Goal: Task Accomplishment & Management: Manage account settings

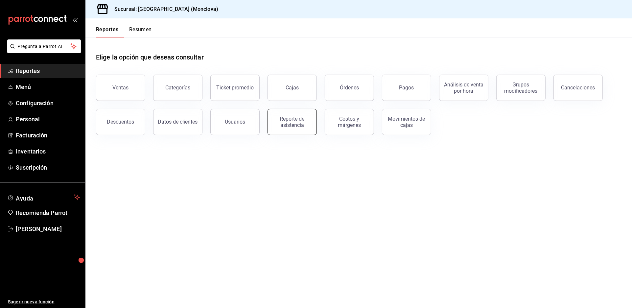
click at [300, 128] on div "Reporte de asistencia" at bounding box center [292, 122] width 41 height 12
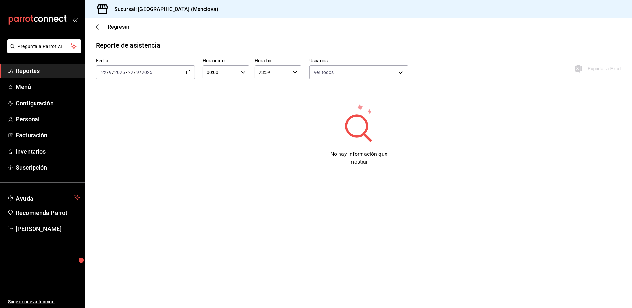
click at [190, 75] on icon "button" at bounding box center [188, 72] width 5 height 5
click at [128, 173] on li "Rango de fechas" at bounding box center [126, 166] width 61 height 15
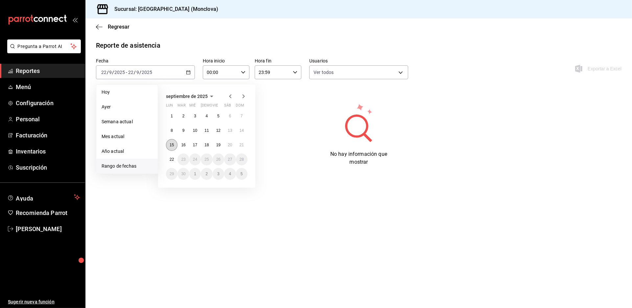
click at [176, 151] on button "15" at bounding box center [171, 145] width 11 height 12
click at [244, 147] on abbr "21" at bounding box center [241, 145] width 4 height 5
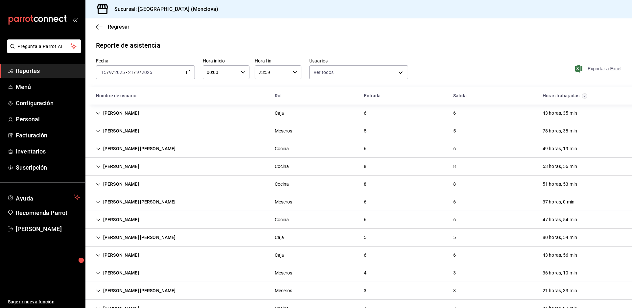
click at [581, 73] on span "Exportar a Excel" at bounding box center [598, 69] width 45 height 8
click at [42, 78] on link "Reportes" at bounding box center [42, 71] width 85 height 14
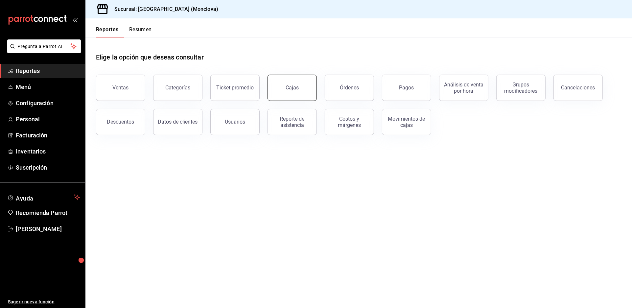
click at [276, 101] on link "Cajas" at bounding box center [291, 88] width 49 height 26
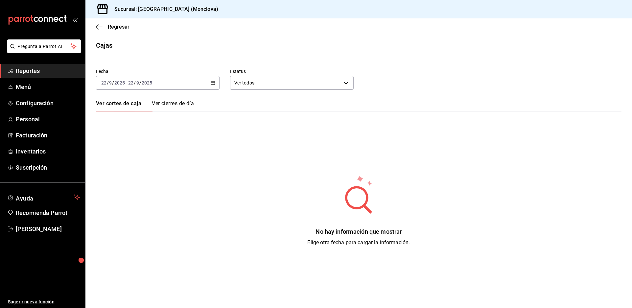
click at [219, 87] on div "[DATE] [DATE] - [DATE] [DATE]" at bounding box center [158, 83] width 124 height 14
click at [146, 180] on span "Rango de fechas" at bounding box center [127, 176] width 51 height 7
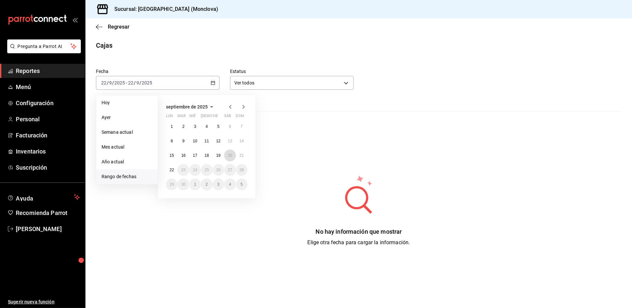
drag, startPoint x: 233, startPoint y: 164, endPoint x: 235, endPoint y: 170, distance: 6.5
click at [232, 158] on abbr "20" at bounding box center [230, 155] width 4 height 5
click at [235, 171] on div "1 2 3 4 5 6 7 8 9 10 11 12 13 14 15 16 17 18 19 20 21 22 23 24 25 26 27 28 29 3…" at bounding box center [206, 156] width 81 height 70
click at [232, 158] on abbr "20" at bounding box center [230, 155] width 4 height 5
click at [235, 166] on div "Fecha [DATE] [DATE] - [DATE] [DATE] [PERSON_NAME] Semana actual Mes actual Año …" at bounding box center [358, 154] width 525 height 186
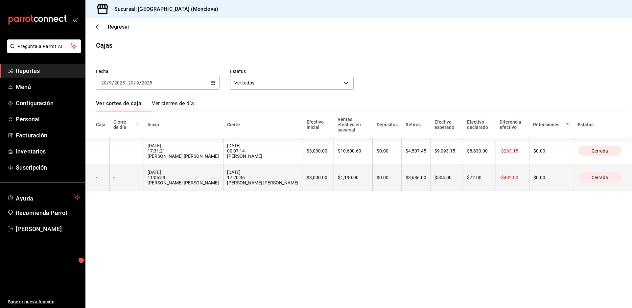
click at [280, 185] on div "[DATE] 17:20:36 [PERSON_NAME] [PERSON_NAME]" at bounding box center [262, 178] width 71 height 16
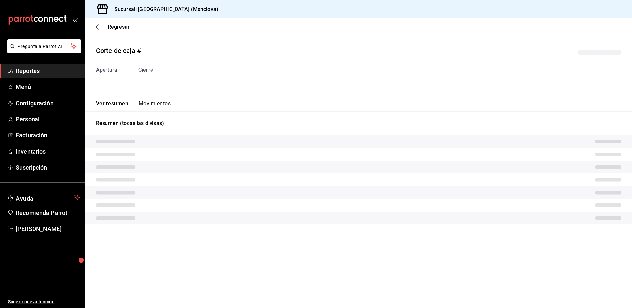
click at [280, 186] on tr at bounding box center [358, 179] width 546 height 13
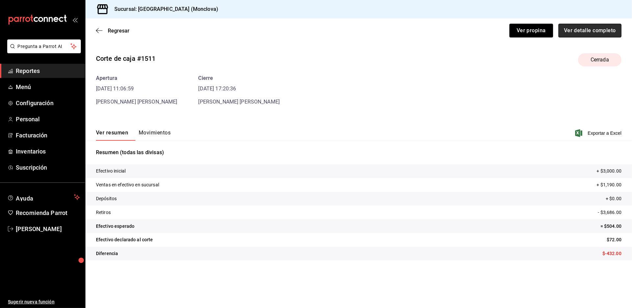
click at [575, 33] on button "Ver detalle completo" at bounding box center [589, 31] width 63 height 14
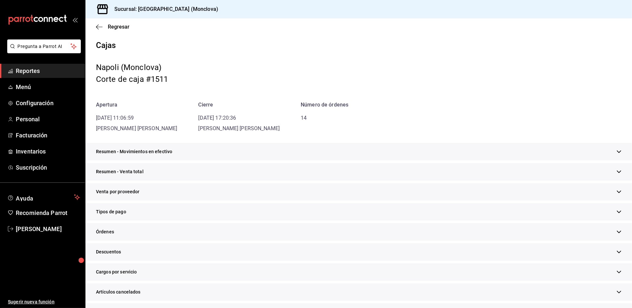
click at [352, 180] on div "Resumen - Venta total" at bounding box center [358, 171] width 546 height 17
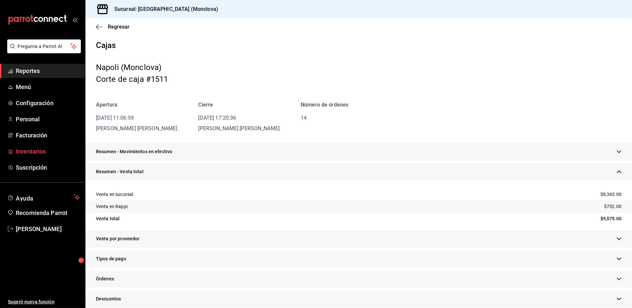
click at [55, 156] on span "Inventarios" at bounding box center [48, 151] width 64 height 9
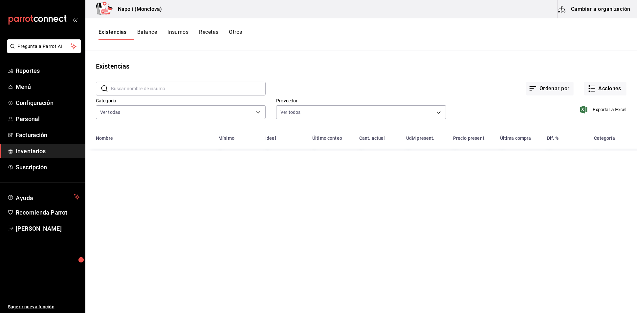
click at [121, 92] on input "text" at bounding box center [188, 88] width 155 height 13
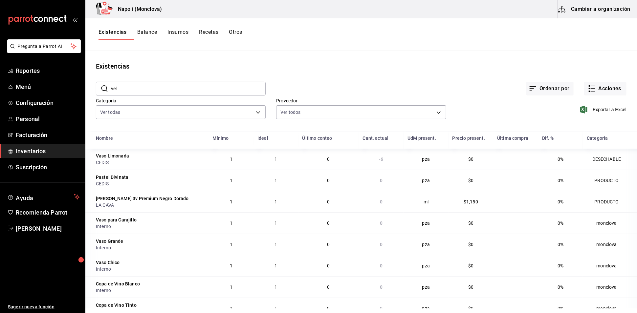
type input "[PERSON_NAME]"
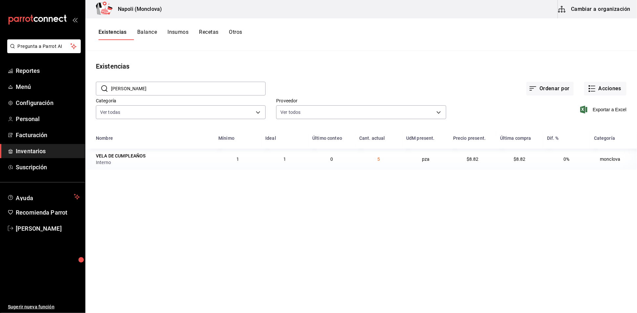
drag, startPoint x: 172, startPoint y: 89, endPoint x: 107, endPoint y: 93, distance: 64.8
click at [107, 93] on div "​ [PERSON_NAME] ​" at bounding box center [181, 89] width 170 height 14
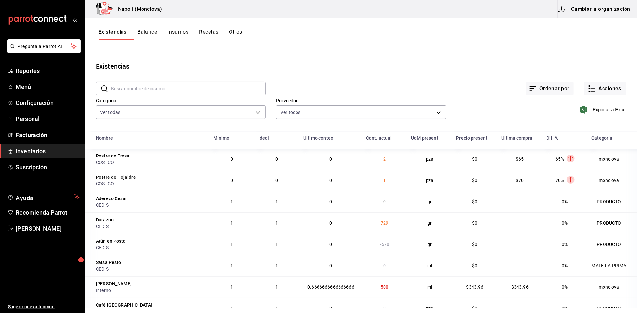
click at [221, 307] on html "Pregunta a Parrot AI Reportes Menú Configuración Personal Facturación Inventari…" at bounding box center [318, 154] width 637 height 309
click at [60, 78] on link "Reportes" at bounding box center [42, 71] width 85 height 14
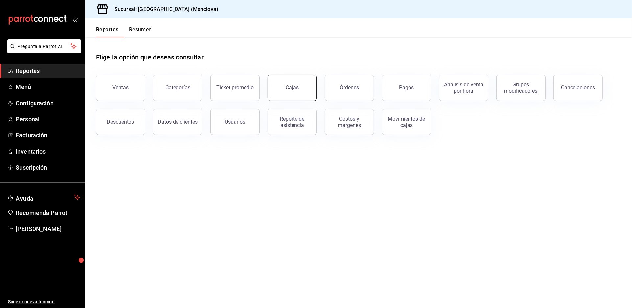
click at [300, 92] on link "Cajas" at bounding box center [291, 88] width 49 height 26
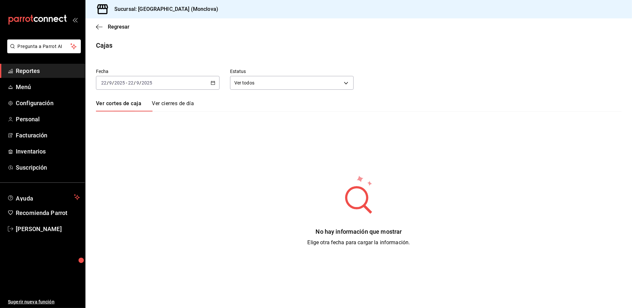
click at [213, 85] on icon "button" at bounding box center [213, 82] width 5 height 5
click at [152, 180] on span "Rango de fechas" at bounding box center [127, 176] width 51 height 7
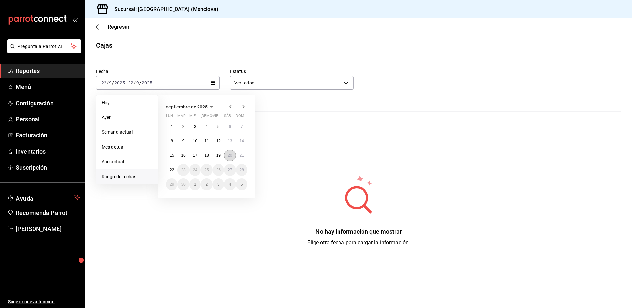
click at [232, 158] on abbr "20" at bounding box center [230, 155] width 4 height 5
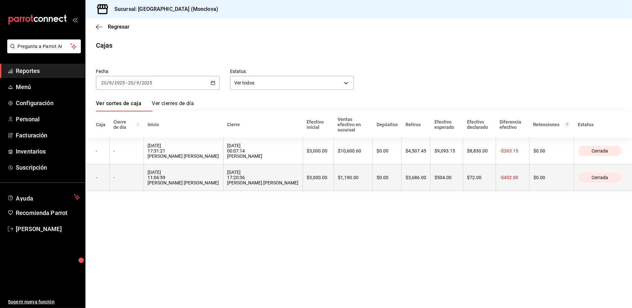
click at [273, 185] on div "[DATE] 17:20:36 [PERSON_NAME] [PERSON_NAME]" at bounding box center [262, 178] width 71 height 16
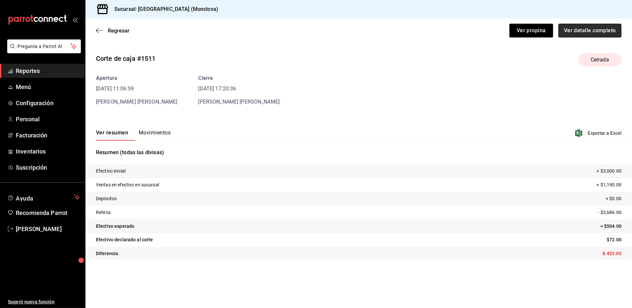
click at [559, 37] on button "Ver detalle completo" at bounding box center [589, 31] width 63 height 14
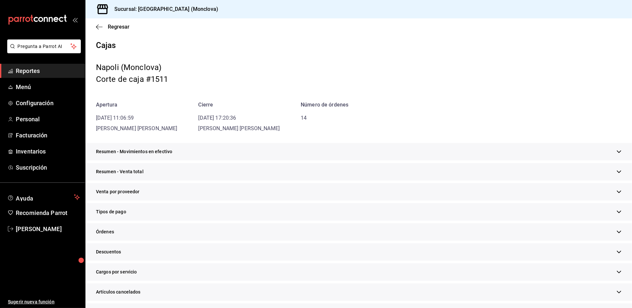
click at [315, 180] on div "Resumen - Venta total" at bounding box center [358, 171] width 546 height 17
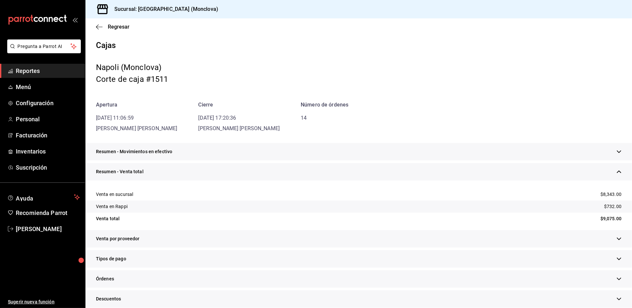
click at [315, 180] on div "Resumen - Venta total" at bounding box center [358, 171] width 546 height 17
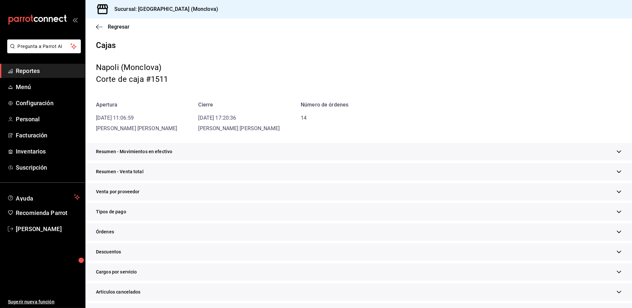
click at [118, 26] on div "Regresar" at bounding box center [358, 26] width 546 height 17
click at [126, 29] on span "Regresar" at bounding box center [119, 27] width 22 height 6
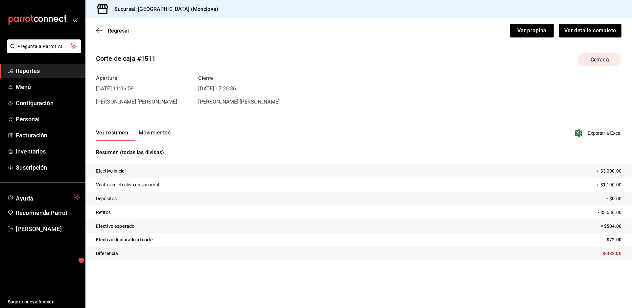
click at [116, 33] on div "Regresar Ver propina Ver detalle completo" at bounding box center [358, 30] width 546 height 24
click at [119, 34] on span "Regresar" at bounding box center [119, 31] width 22 height 6
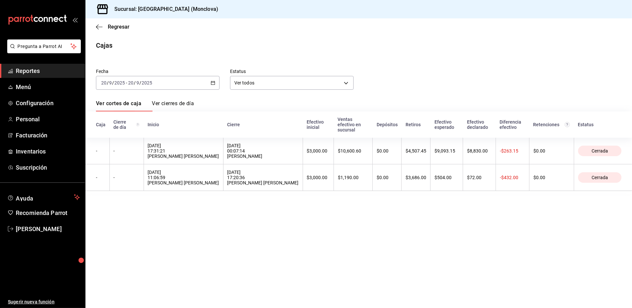
click at [215, 85] on icon "button" at bounding box center [213, 82] width 5 height 5
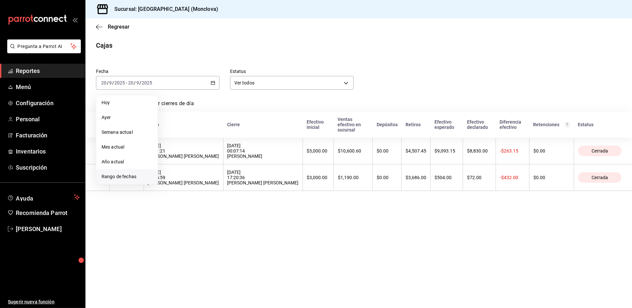
click at [152, 180] on span "Rango de fechas" at bounding box center [127, 176] width 51 height 7
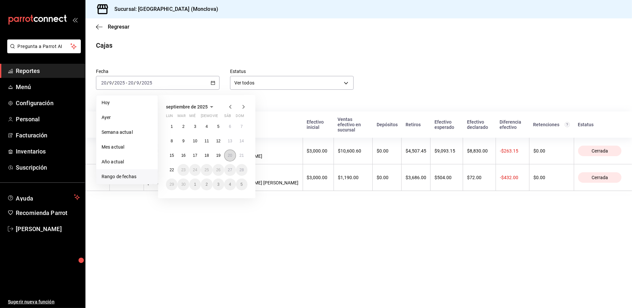
click at [232, 158] on abbr "20" at bounding box center [230, 155] width 4 height 5
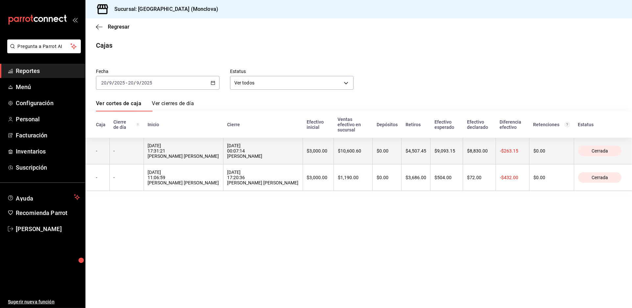
click at [274, 159] on div "[DATE] 00:07:14 [PERSON_NAME]" at bounding box center [262, 151] width 71 height 16
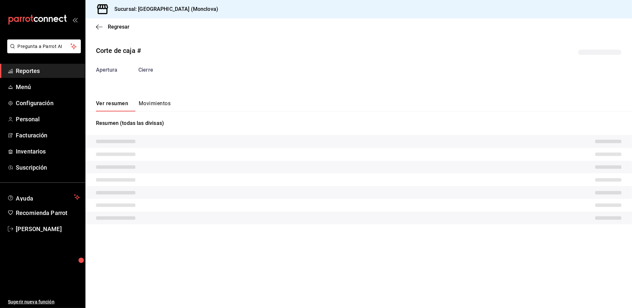
click at [275, 173] on tr at bounding box center [358, 167] width 546 height 13
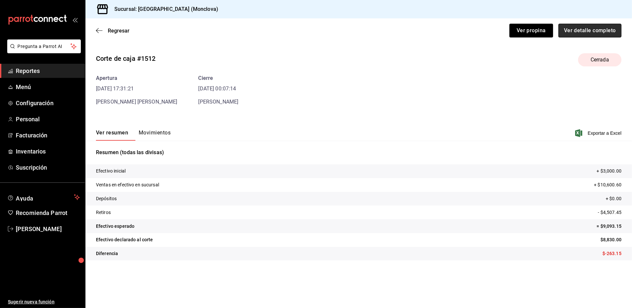
click at [585, 37] on button "Ver detalle completo" at bounding box center [589, 31] width 63 height 14
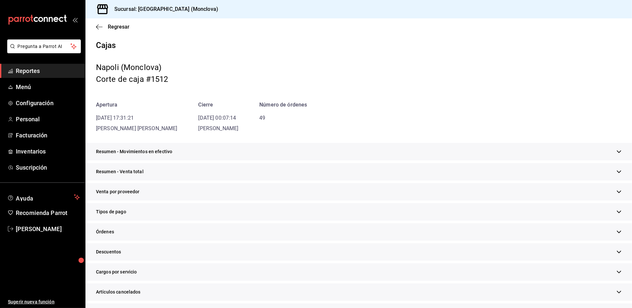
click at [268, 180] on div "Resumen - Venta total" at bounding box center [358, 171] width 546 height 17
